Goal: Transaction & Acquisition: Purchase product/service

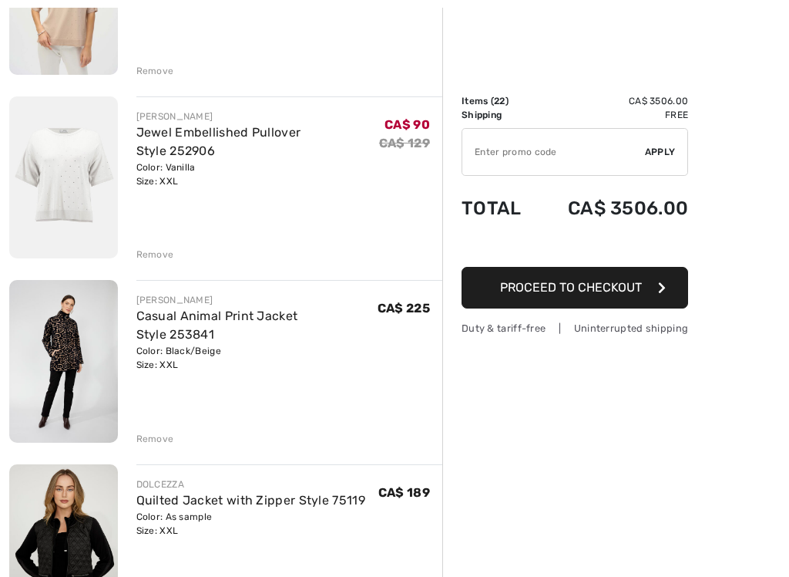
scroll to position [2866, 0]
click at [76, 382] on img at bounding box center [63, 360] width 109 height 163
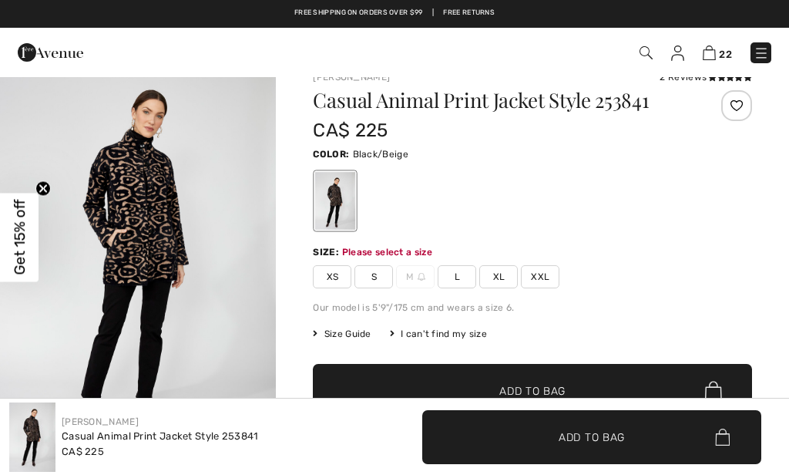
scroll to position [23, 0]
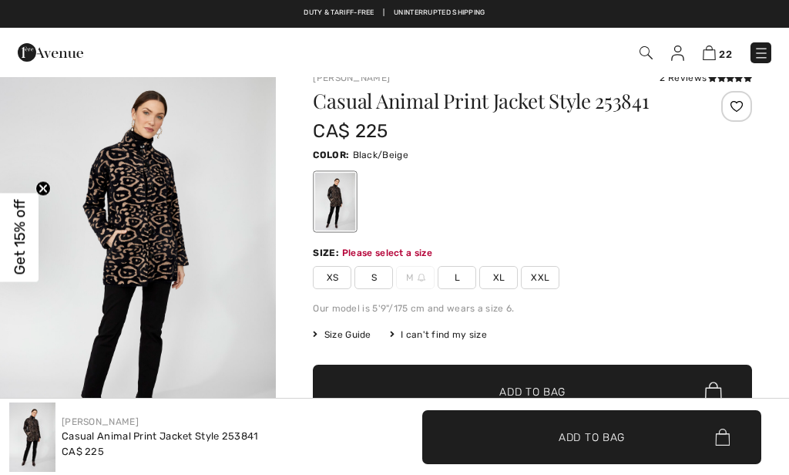
click at [527, 281] on span "XXL" at bounding box center [540, 277] width 39 height 23
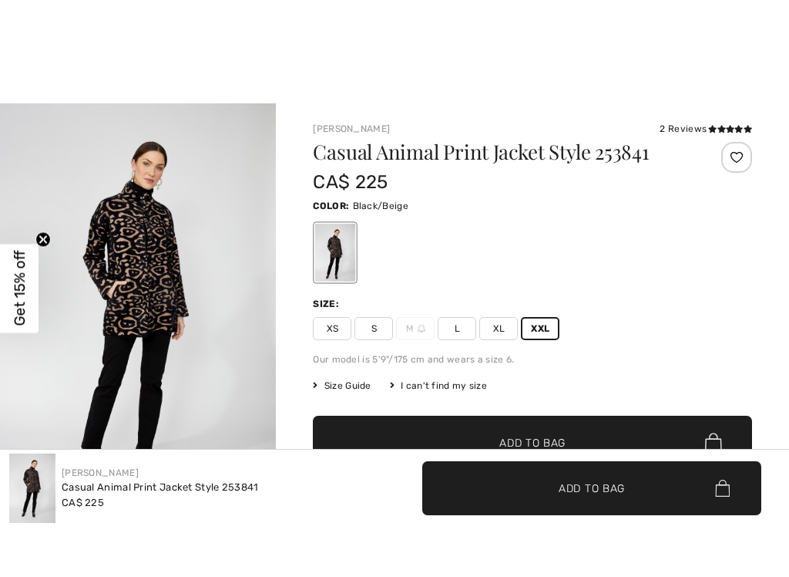
scroll to position [35, 0]
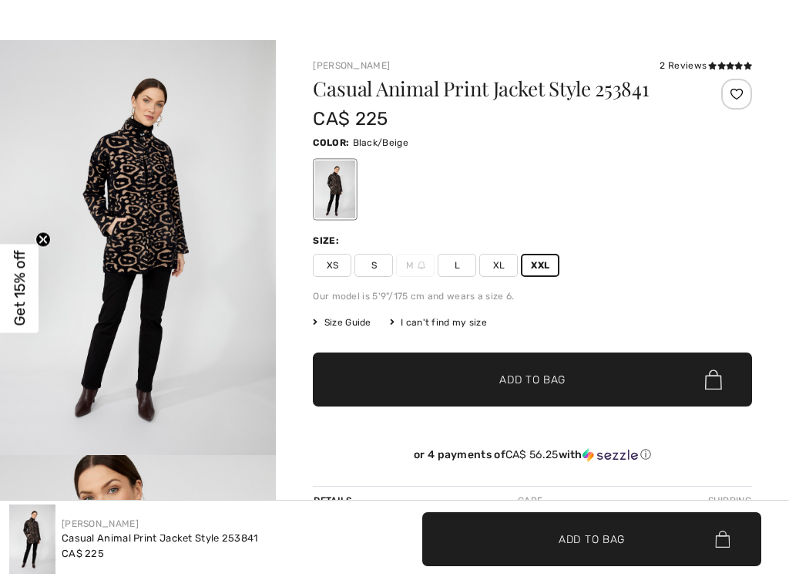
click at [608, 392] on span "✔ Added to Bag Add to Bag" at bounding box center [532, 379] width 439 height 54
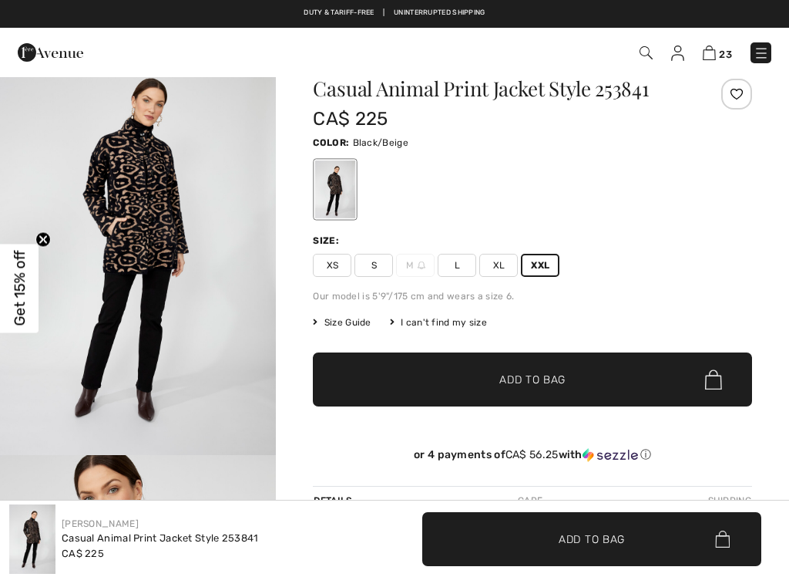
click at [725, 45] on link "23" at bounding box center [717, 52] width 29 height 19
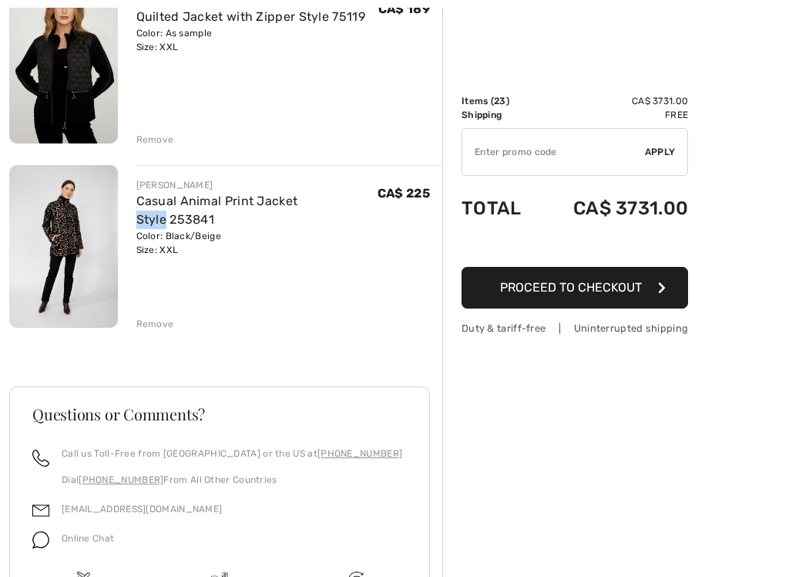
scroll to position [4096, 0]
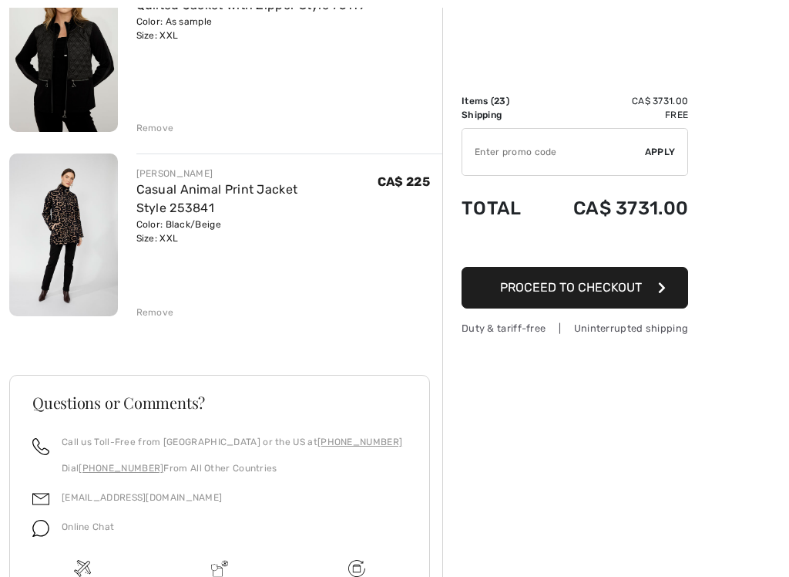
click at [153, 305] on div "Remove" at bounding box center [155, 312] width 38 height 14
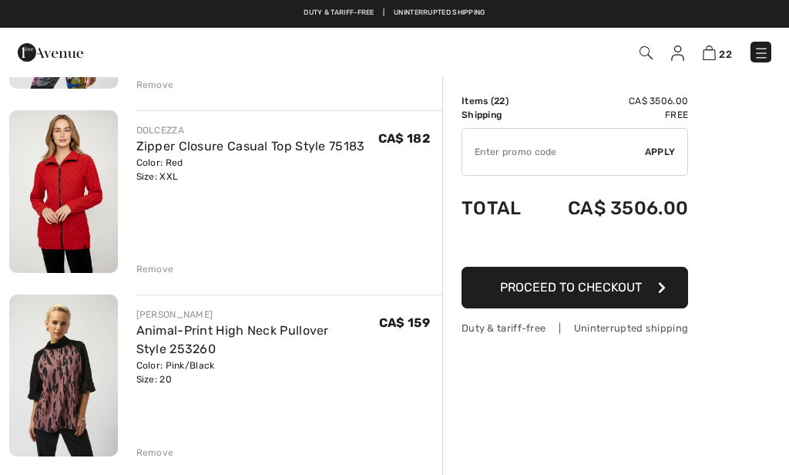
scroll to position [459, 0]
click at [82, 215] on img at bounding box center [63, 192] width 109 height 163
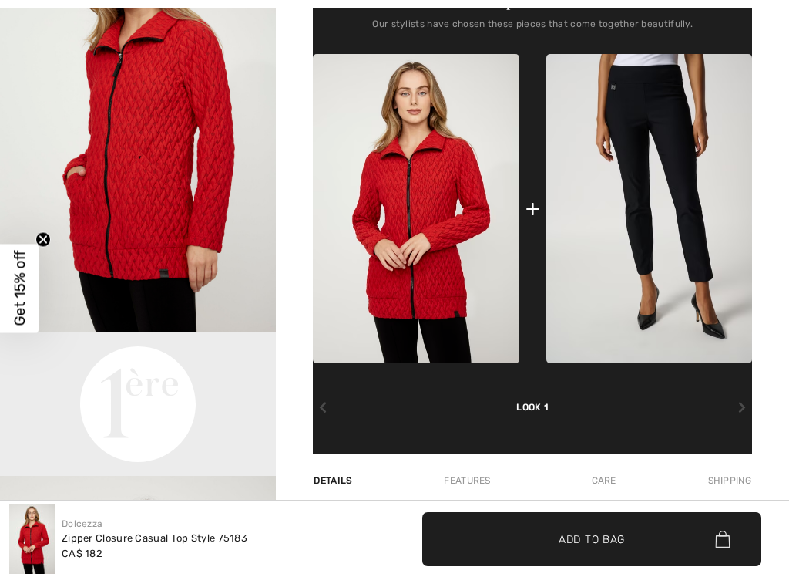
scroll to position [570, 0]
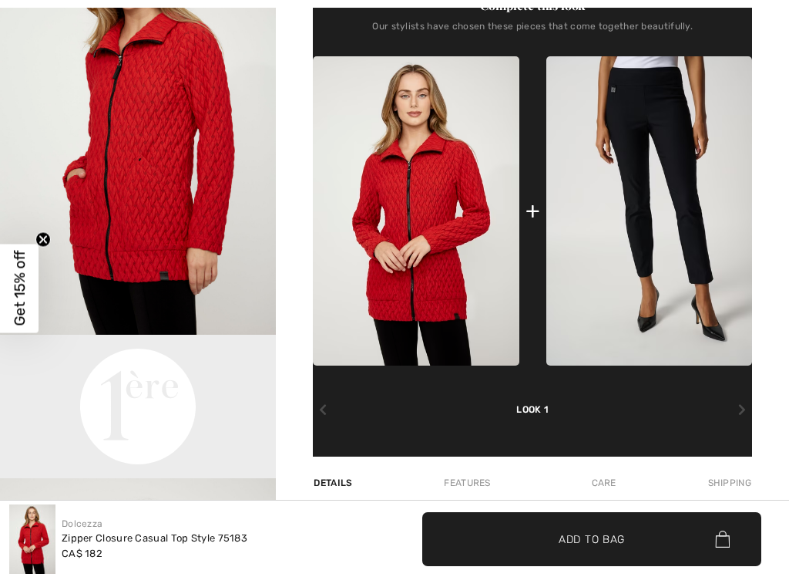
click at [696, 210] on img at bounding box center [650, 210] width 206 height 309
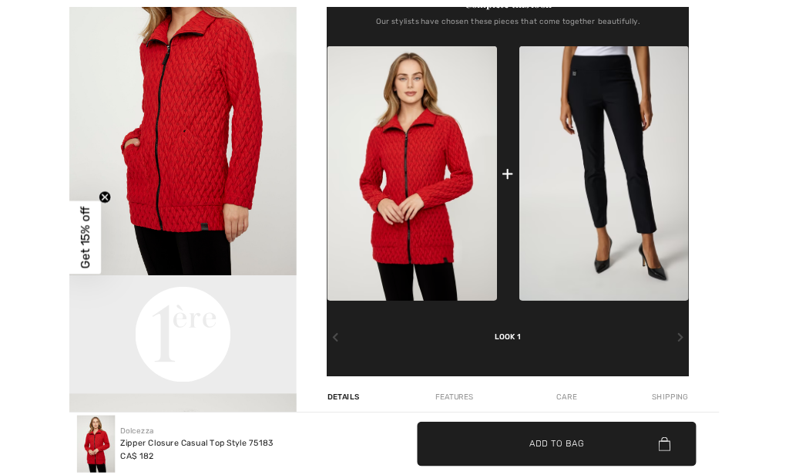
scroll to position [628, 0]
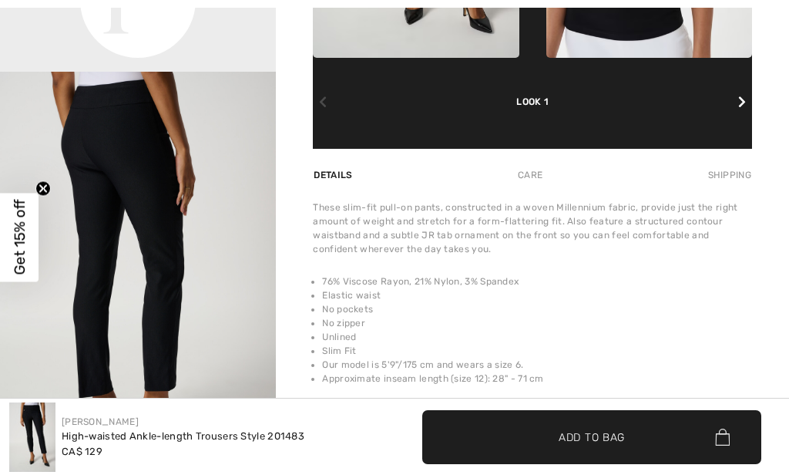
scroll to position [975, 0]
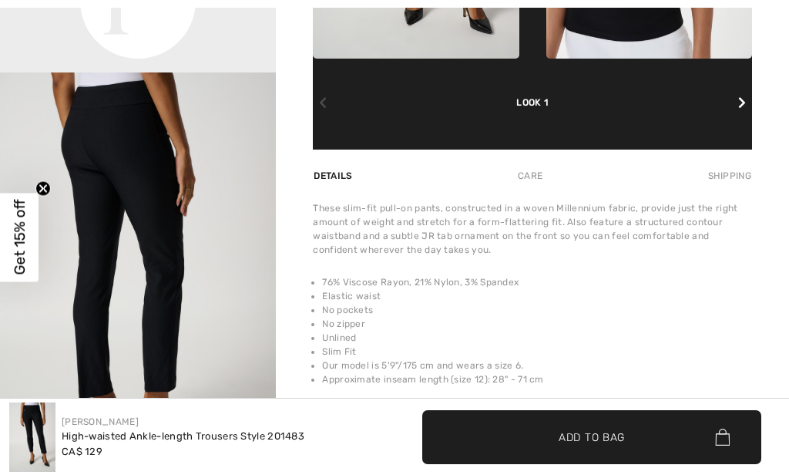
click at [536, 177] on div "Care" at bounding box center [530, 176] width 51 height 28
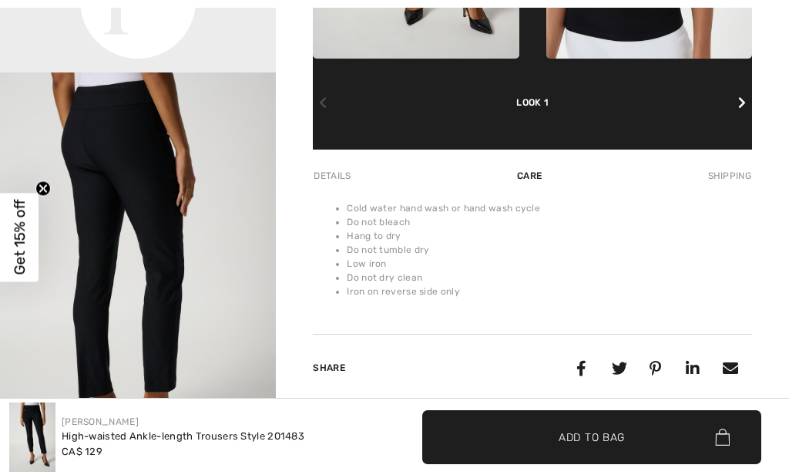
click at [352, 176] on div "Details" at bounding box center [334, 176] width 42 height 28
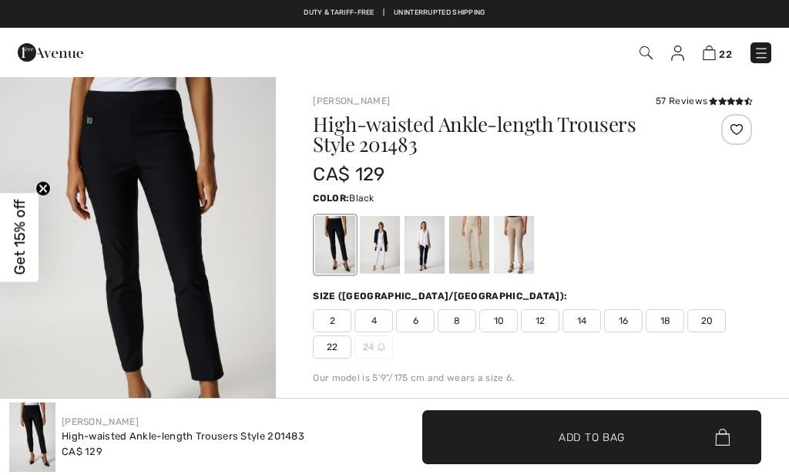
scroll to position [0, 0]
click at [523, 248] on div at bounding box center [514, 245] width 40 height 58
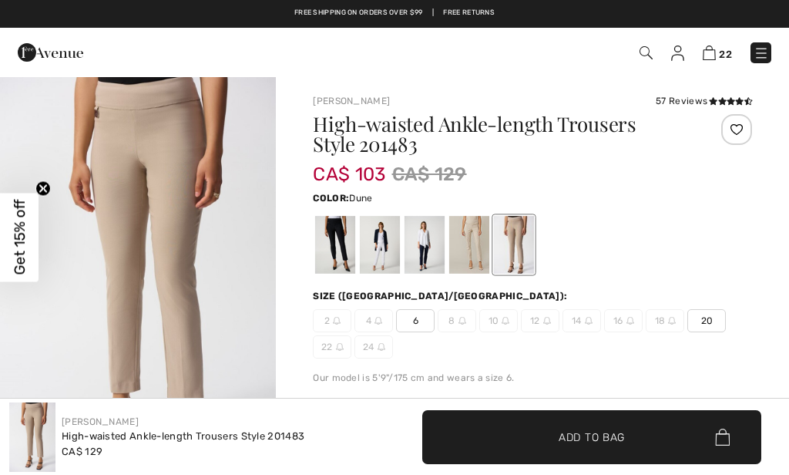
click at [476, 252] on div at bounding box center [469, 245] width 40 height 58
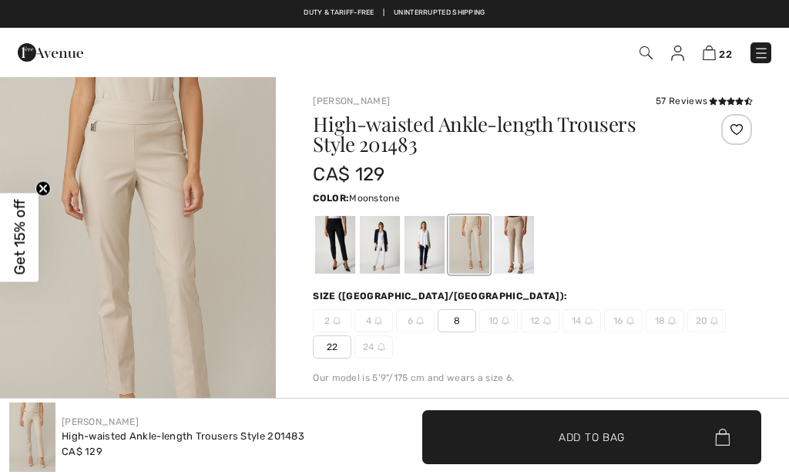
click at [429, 257] on div at bounding box center [425, 245] width 40 height 58
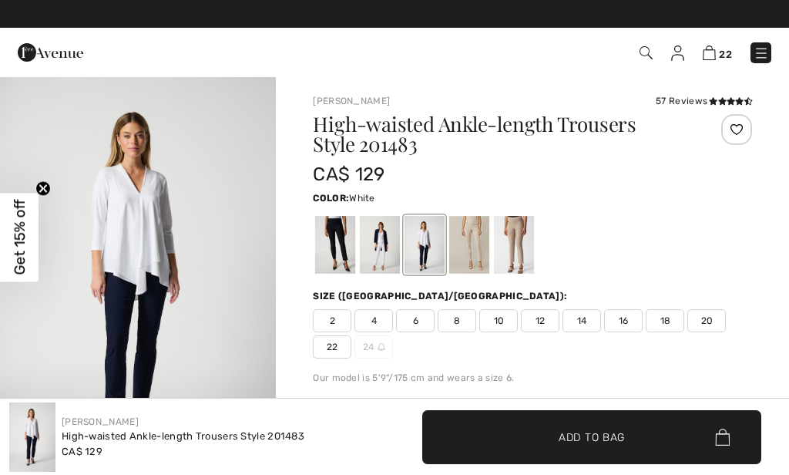
click at [383, 258] on div at bounding box center [380, 245] width 40 height 58
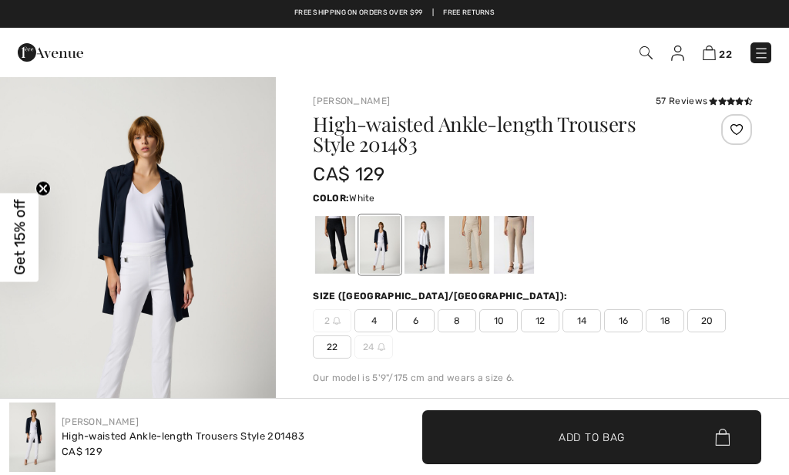
click at [337, 248] on div at bounding box center [335, 245] width 40 height 58
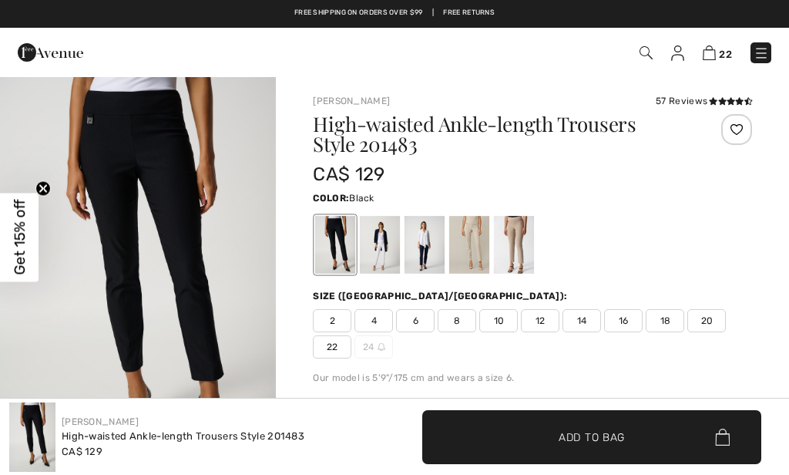
click at [716, 97] on icon at bounding box center [713, 101] width 8 height 8
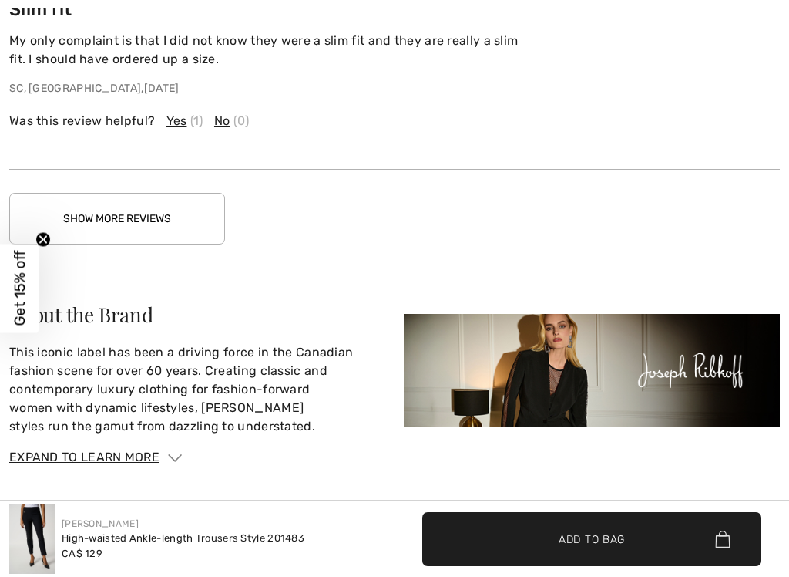
scroll to position [3149, 0]
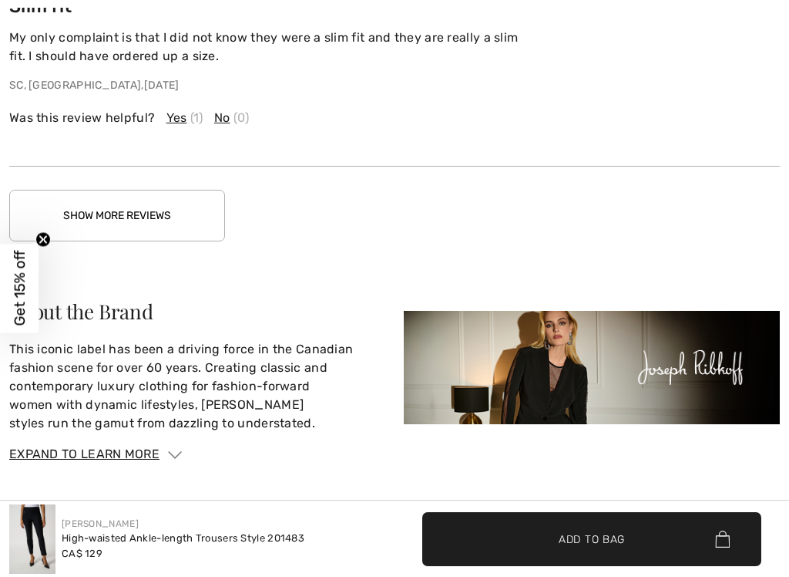
click at [150, 207] on button "Show More Reviews" at bounding box center [117, 216] width 216 height 52
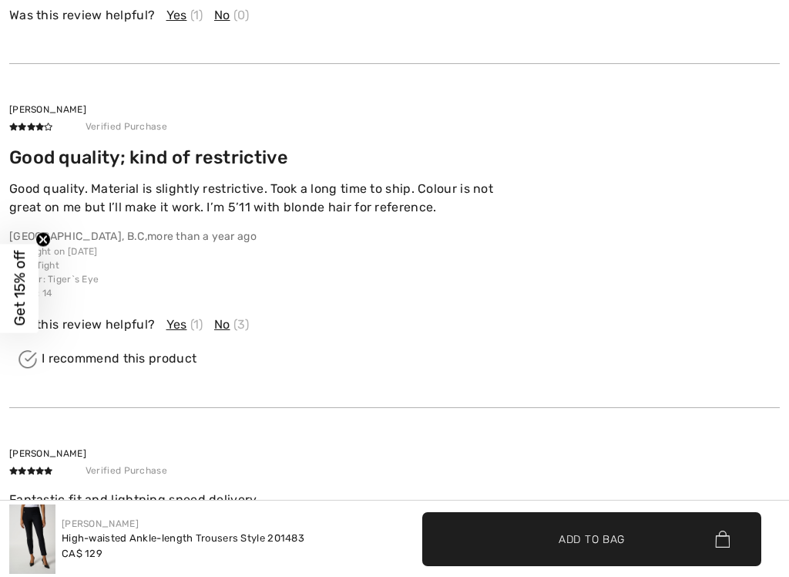
scroll to position [3616, 0]
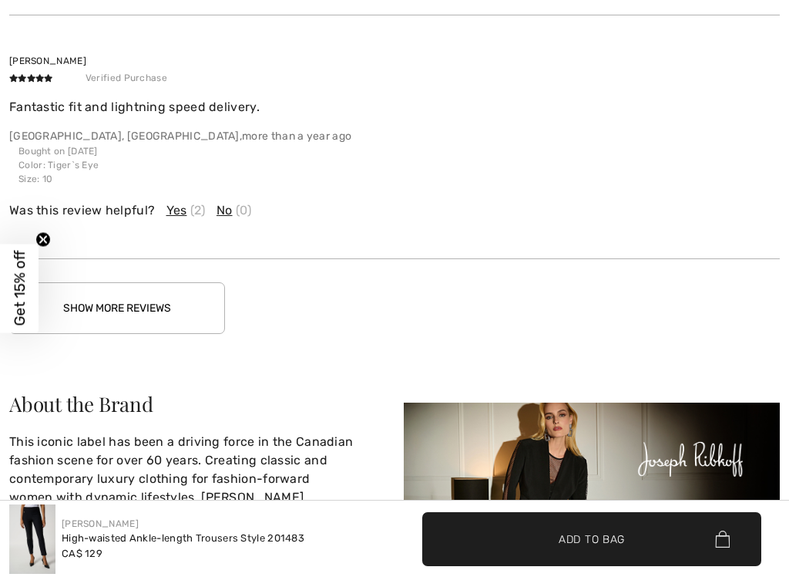
scroll to position [3972, 0]
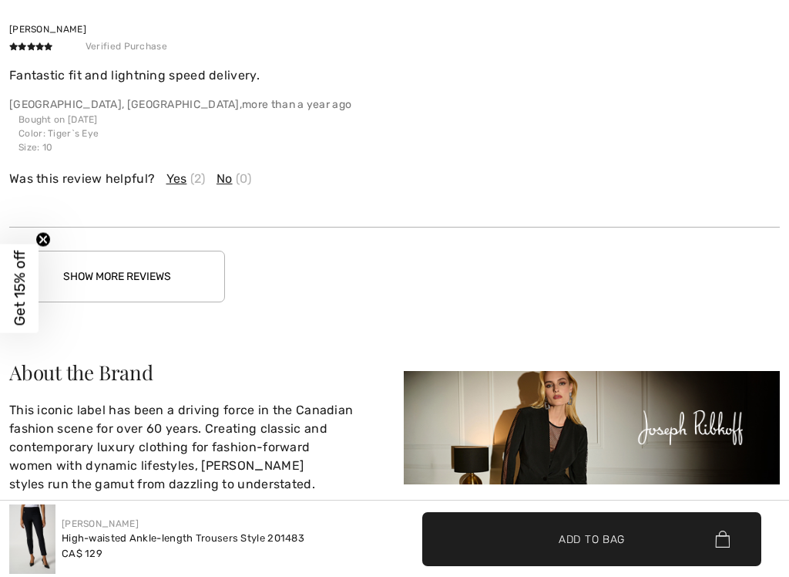
click at [180, 273] on button "Show More Reviews" at bounding box center [117, 277] width 216 height 52
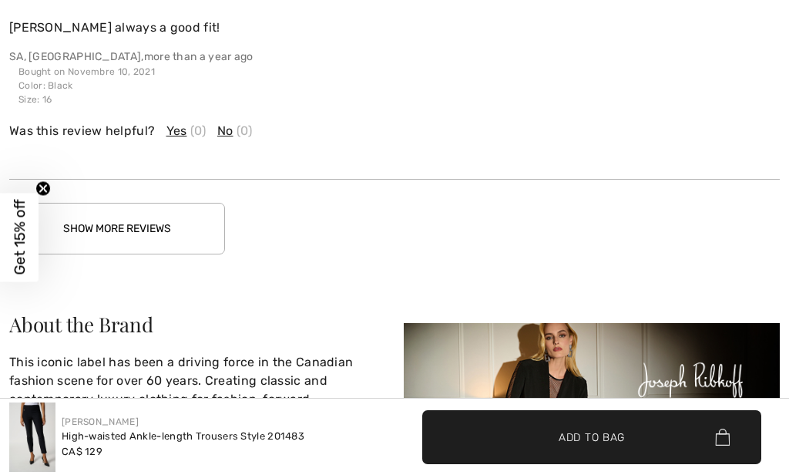
scroll to position [4819, 0]
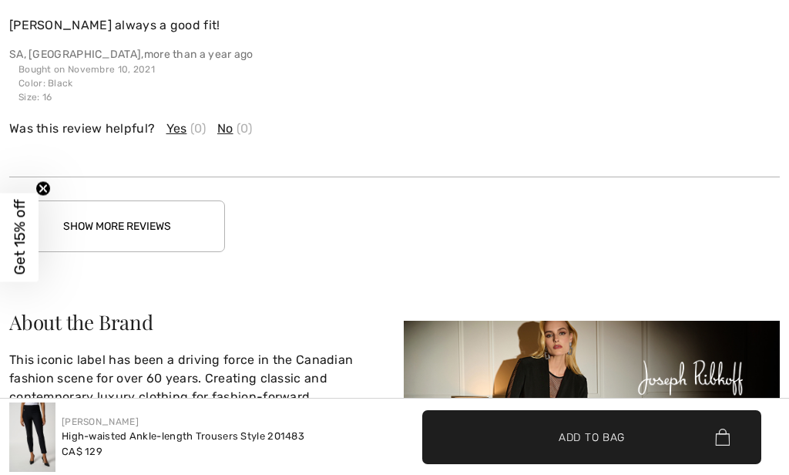
click at [204, 227] on button "Show More Reviews" at bounding box center [117, 226] width 216 height 52
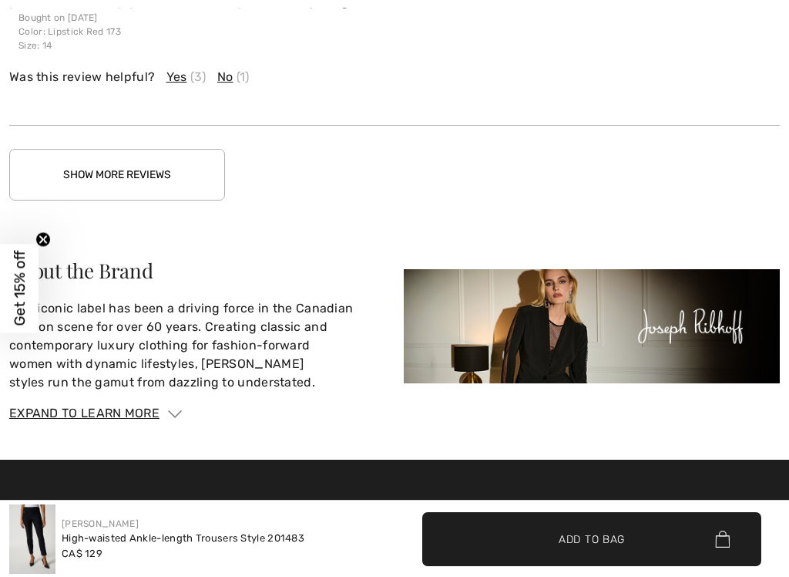
scroll to position [5691, 0]
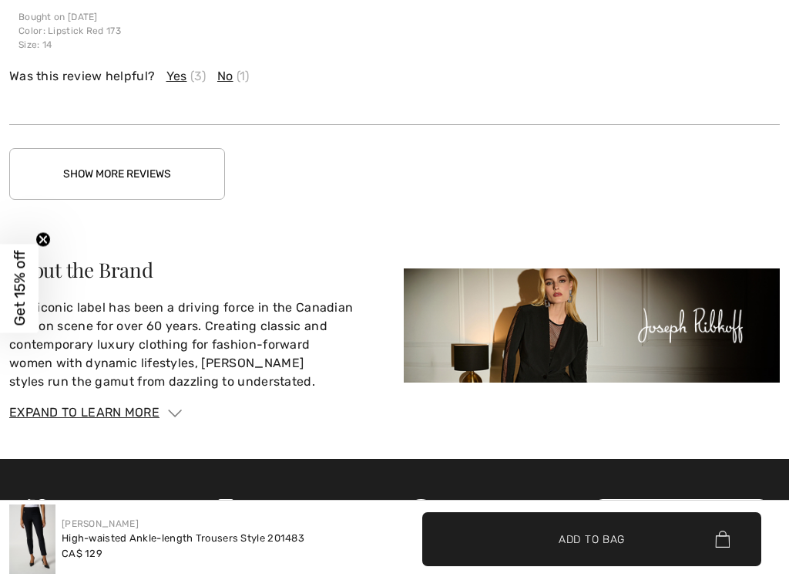
click at [213, 148] on button "Show More Reviews" at bounding box center [117, 174] width 216 height 52
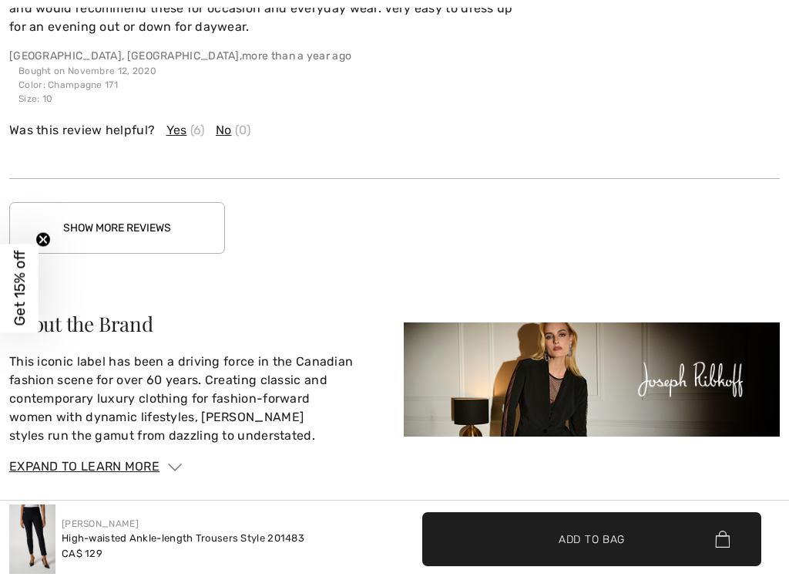
scroll to position [6457, 0]
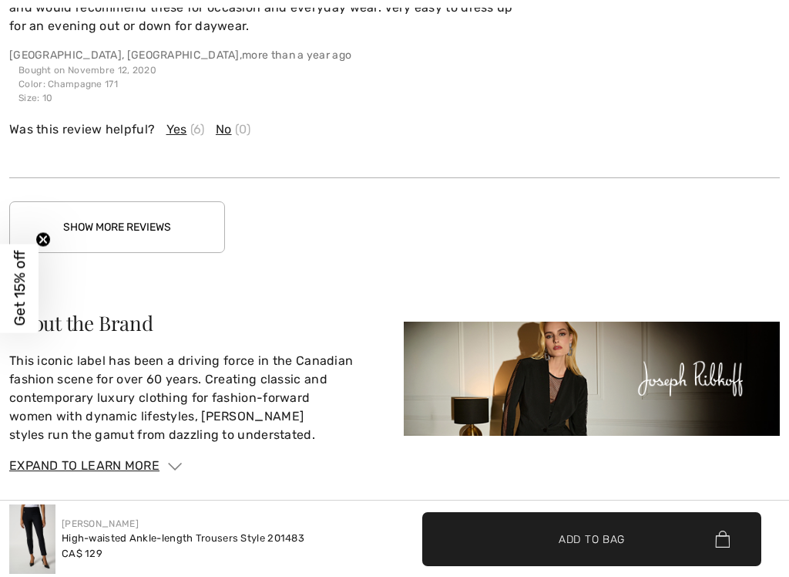
click at [126, 226] on button "Show More Reviews" at bounding box center [117, 227] width 216 height 52
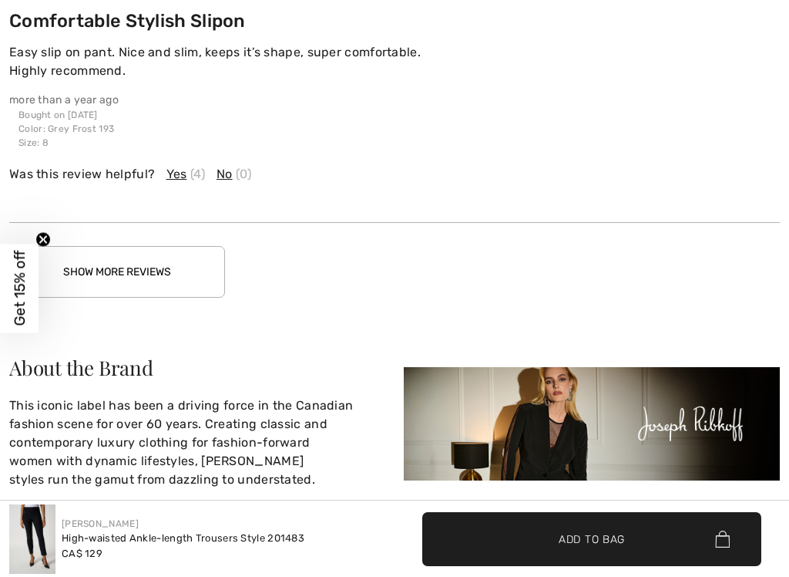
scroll to position [7235, 0]
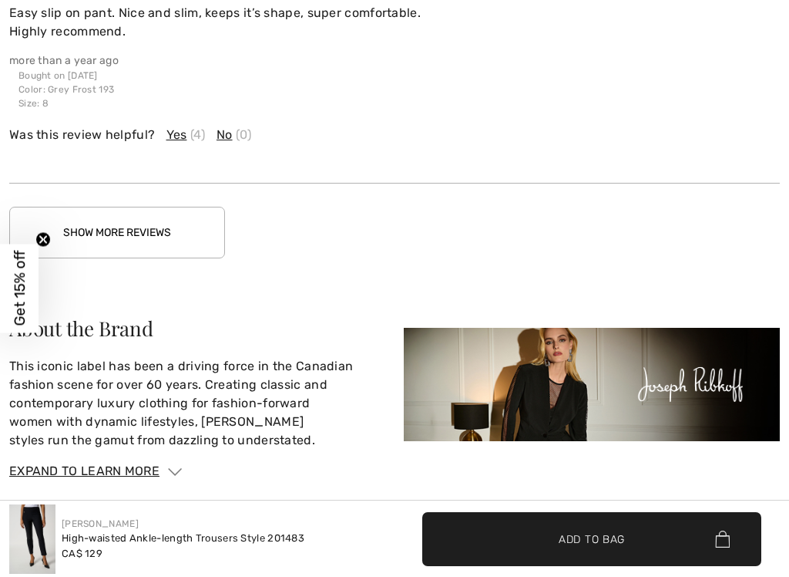
click at [123, 230] on button "Show More Reviews" at bounding box center [117, 233] width 216 height 52
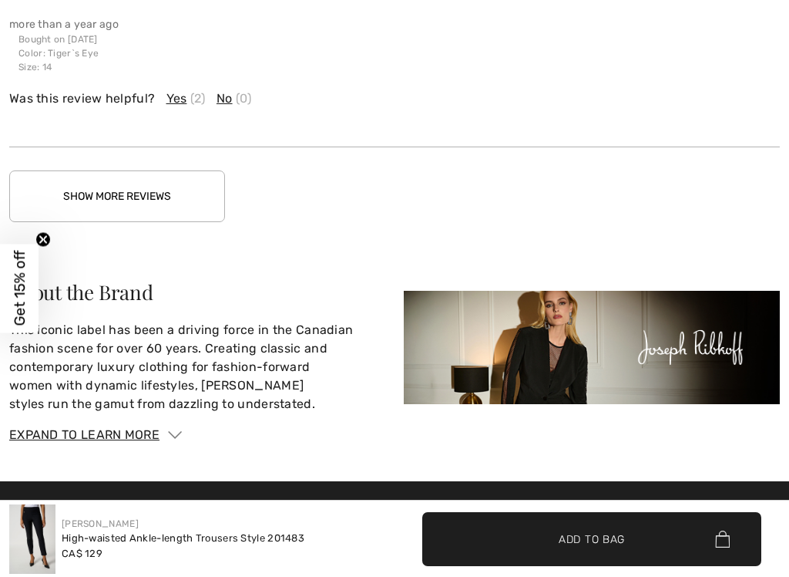
scroll to position [8092, 0]
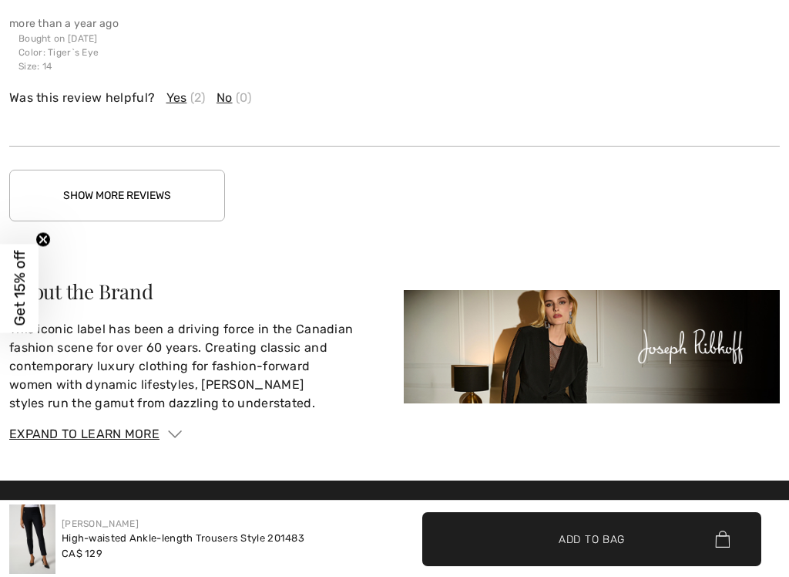
click at [173, 173] on button "Show More Reviews" at bounding box center [117, 196] width 216 height 52
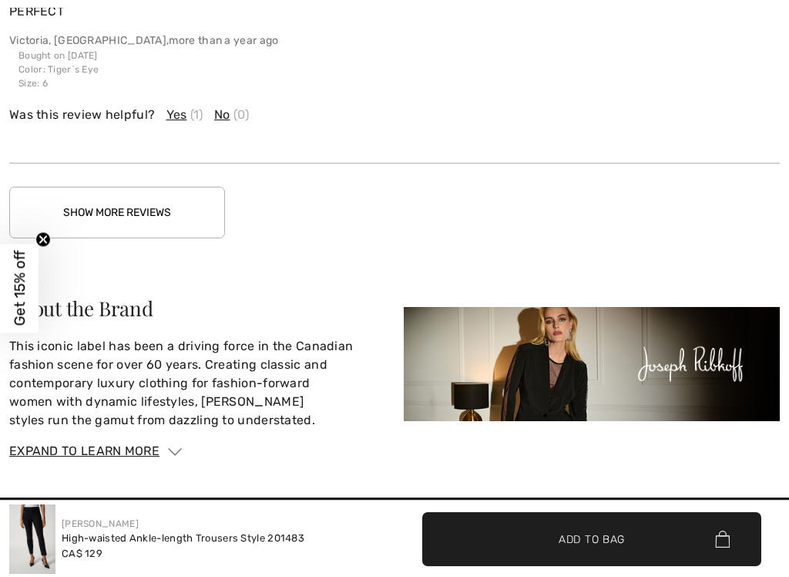
scroll to position [9022, 0]
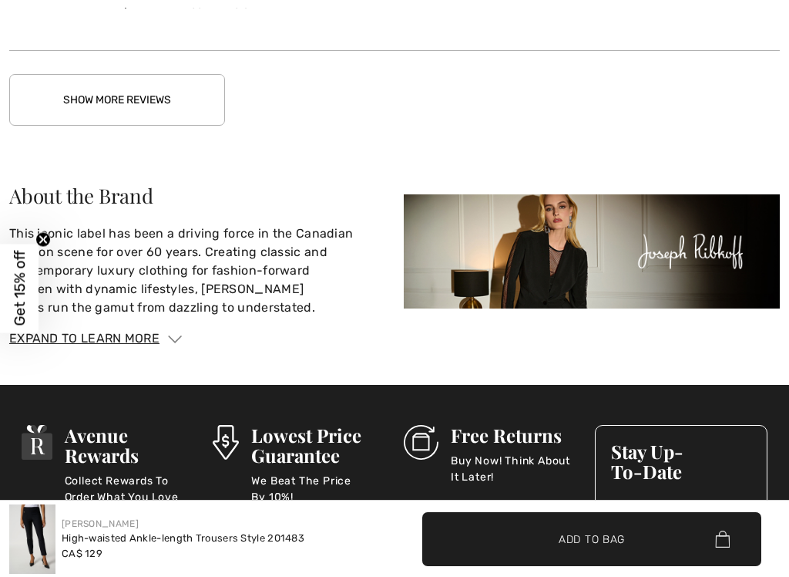
click at [167, 93] on button "Show More Reviews" at bounding box center [117, 100] width 216 height 52
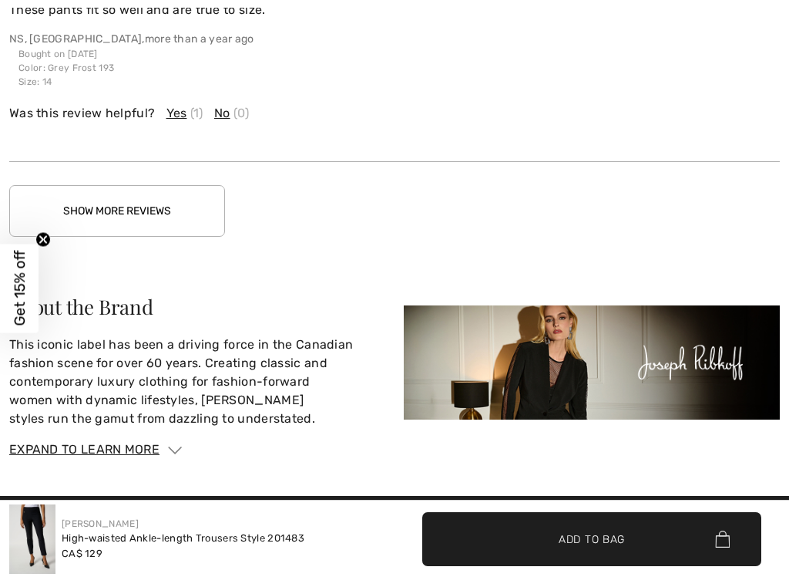
scroll to position [9683, 0]
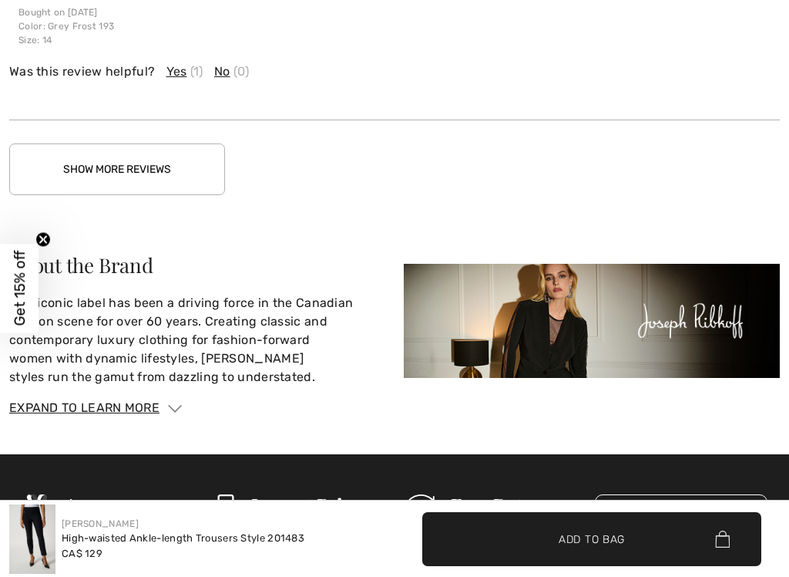
click at [179, 161] on button "Show More Reviews" at bounding box center [117, 169] width 216 height 52
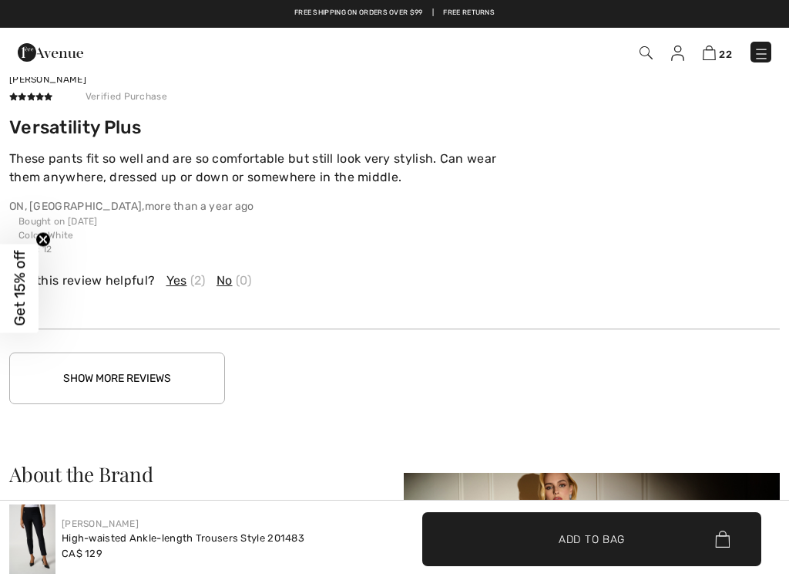
scroll to position [10255, 0]
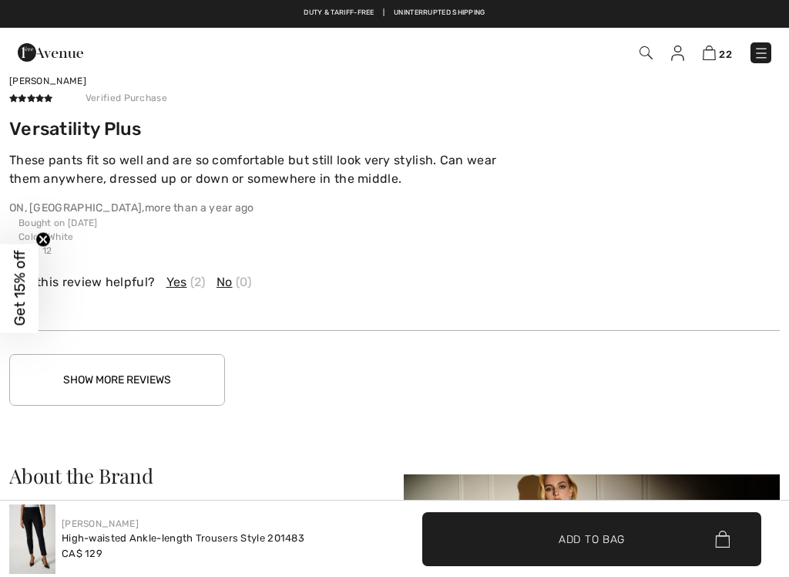
click at [145, 372] on button "Show More Reviews" at bounding box center [117, 380] width 216 height 52
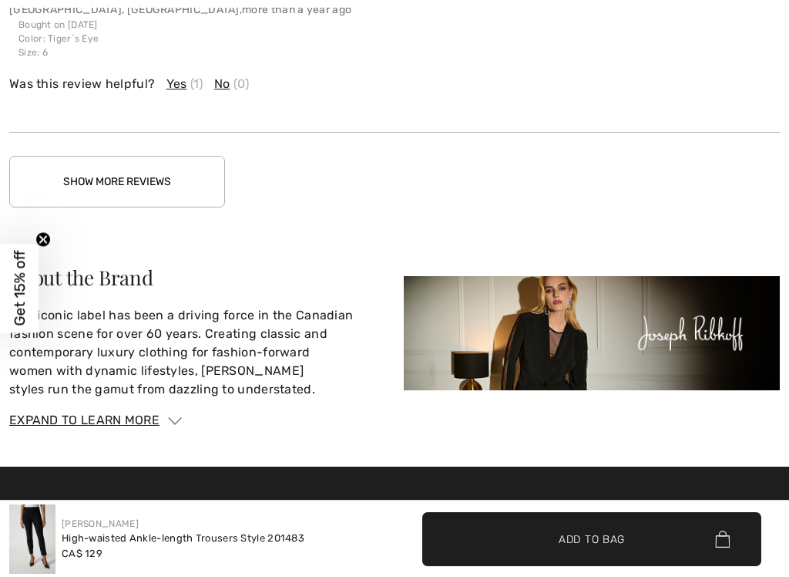
scroll to position [11279, 0]
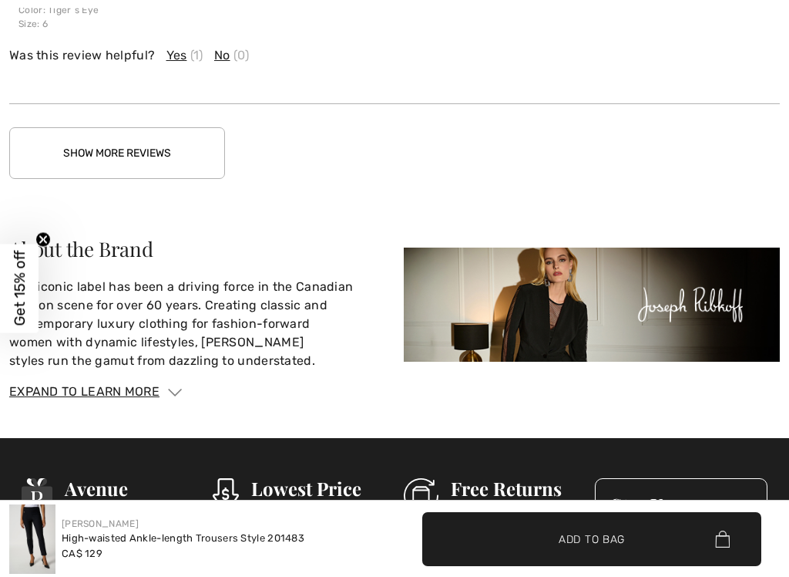
click at [149, 142] on button "Show More Reviews" at bounding box center [117, 153] width 216 height 52
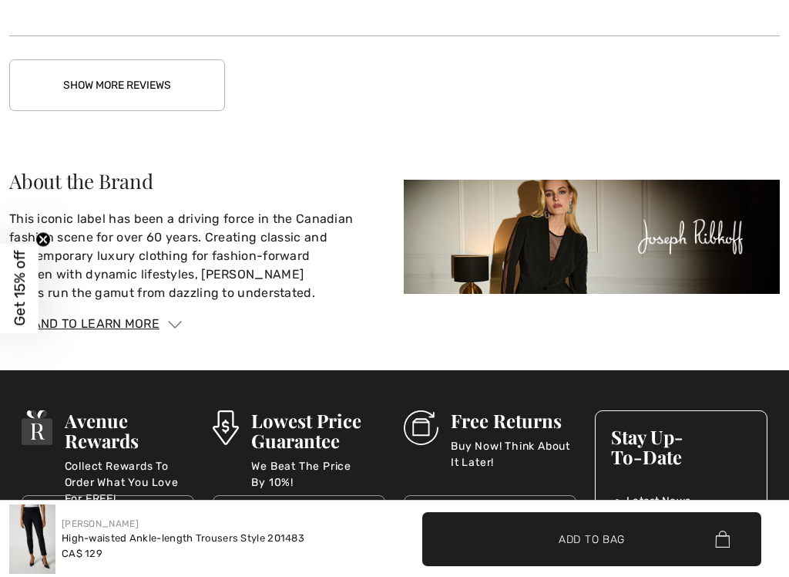
scroll to position [12101, 0]
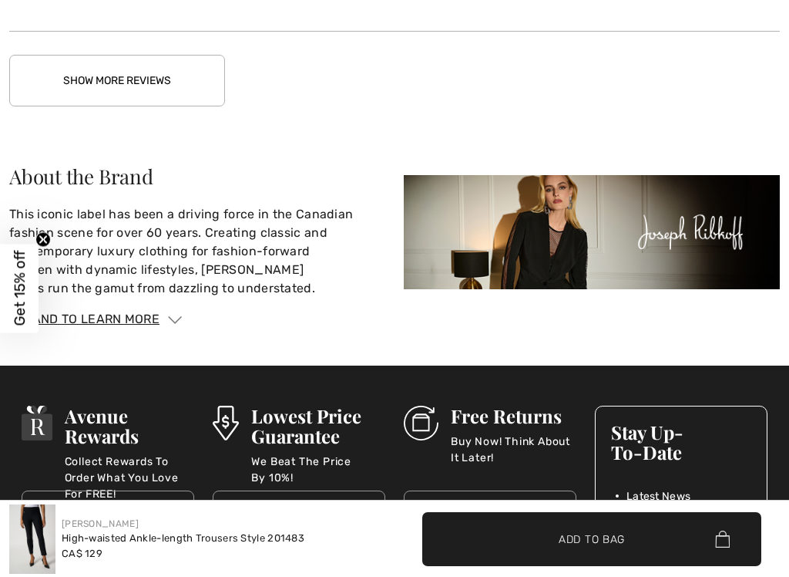
click at [139, 62] on button "Show More Reviews" at bounding box center [117, 81] width 216 height 52
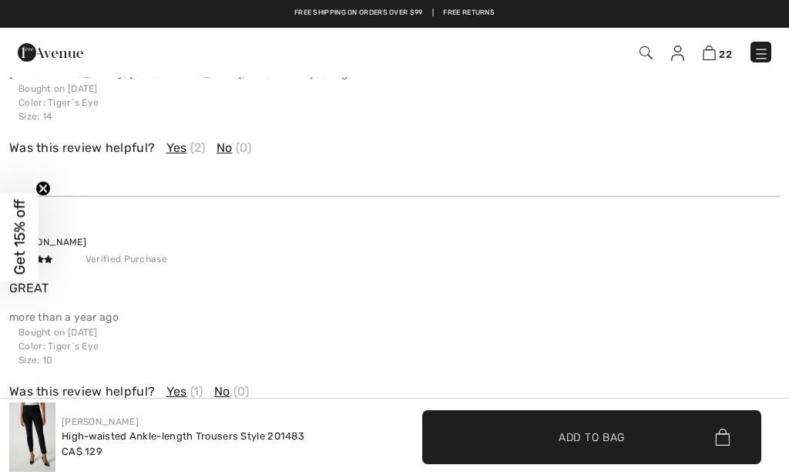
scroll to position [11934, 0]
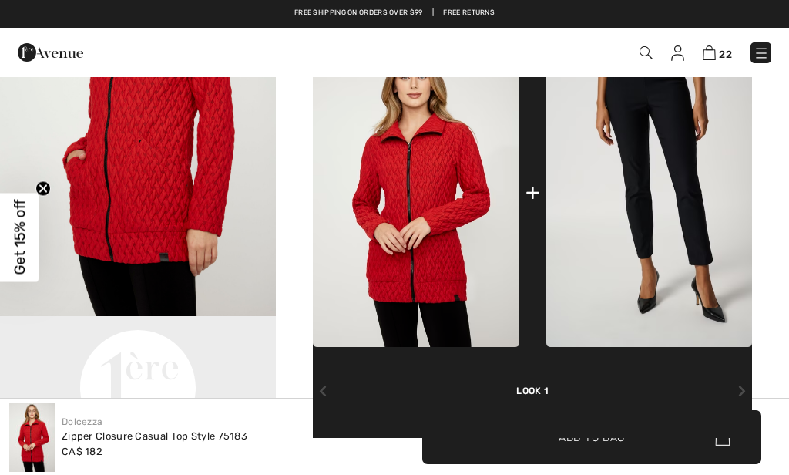
scroll to position [530, 0]
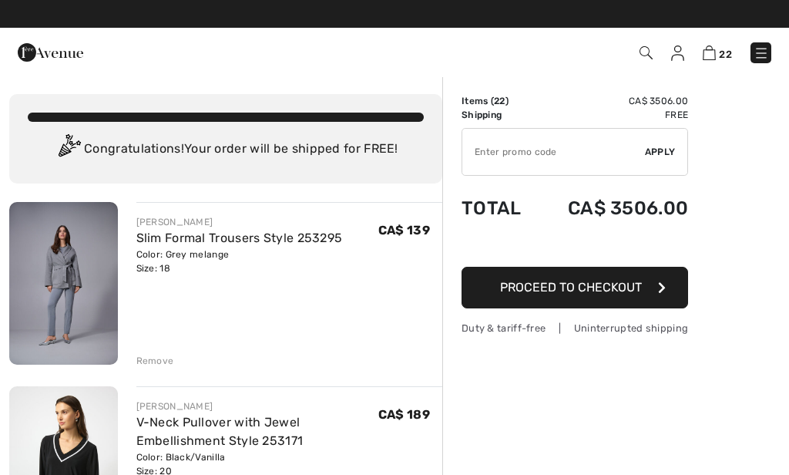
click at [315, 244] on link "Slim Formal Trousers Style 253295" at bounding box center [239, 238] width 207 height 15
